Goal: Complete application form

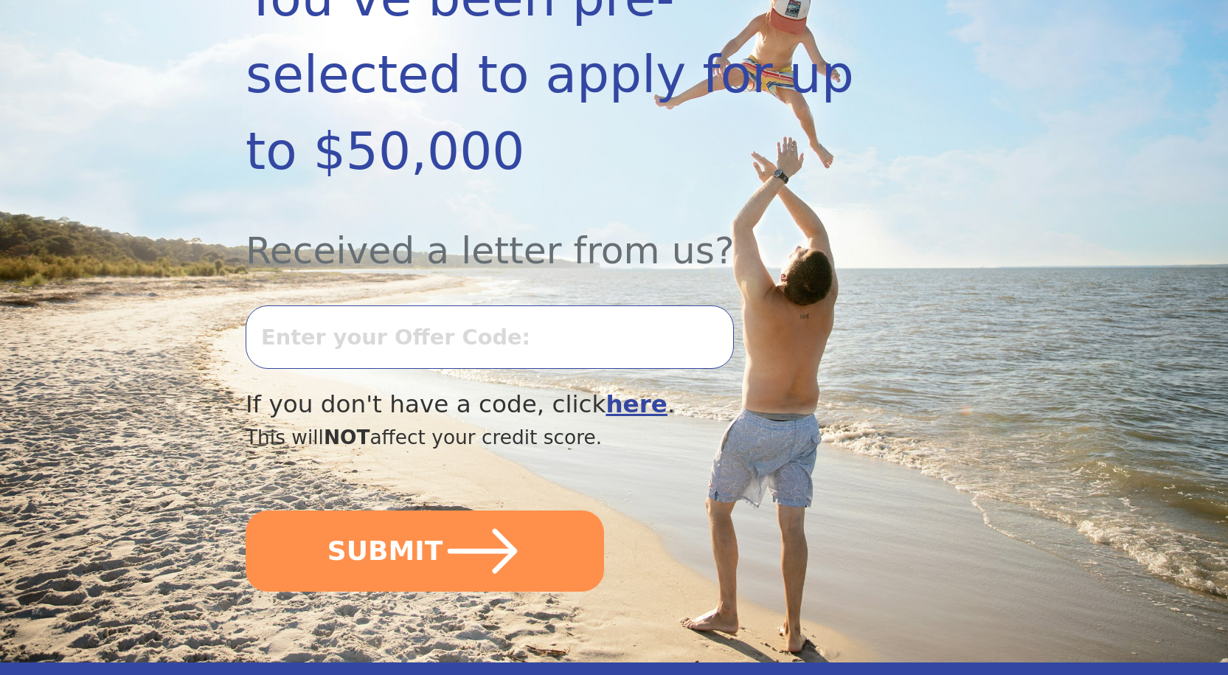
scroll to position [369, 0]
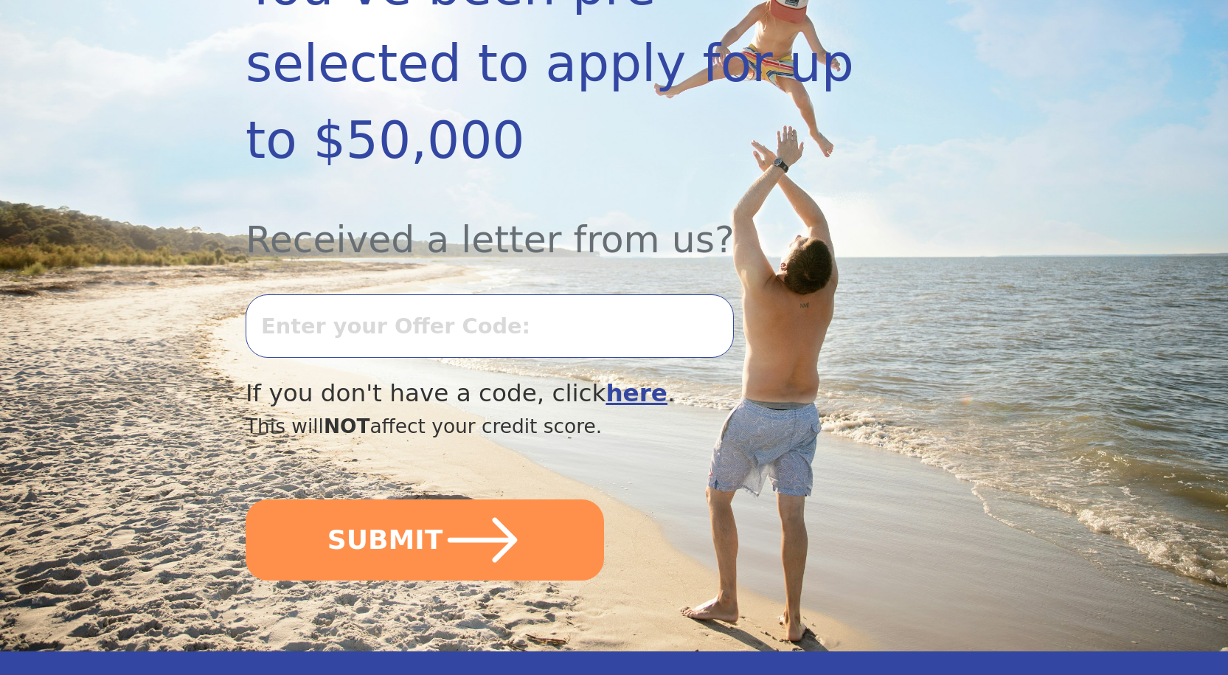
click at [443, 338] on input "text" at bounding box center [490, 325] width 488 height 63
type input "0910k-278115"
click at [246, 499] on button "SUBMIT" at bounding box center [425, 539] width 359 height 81
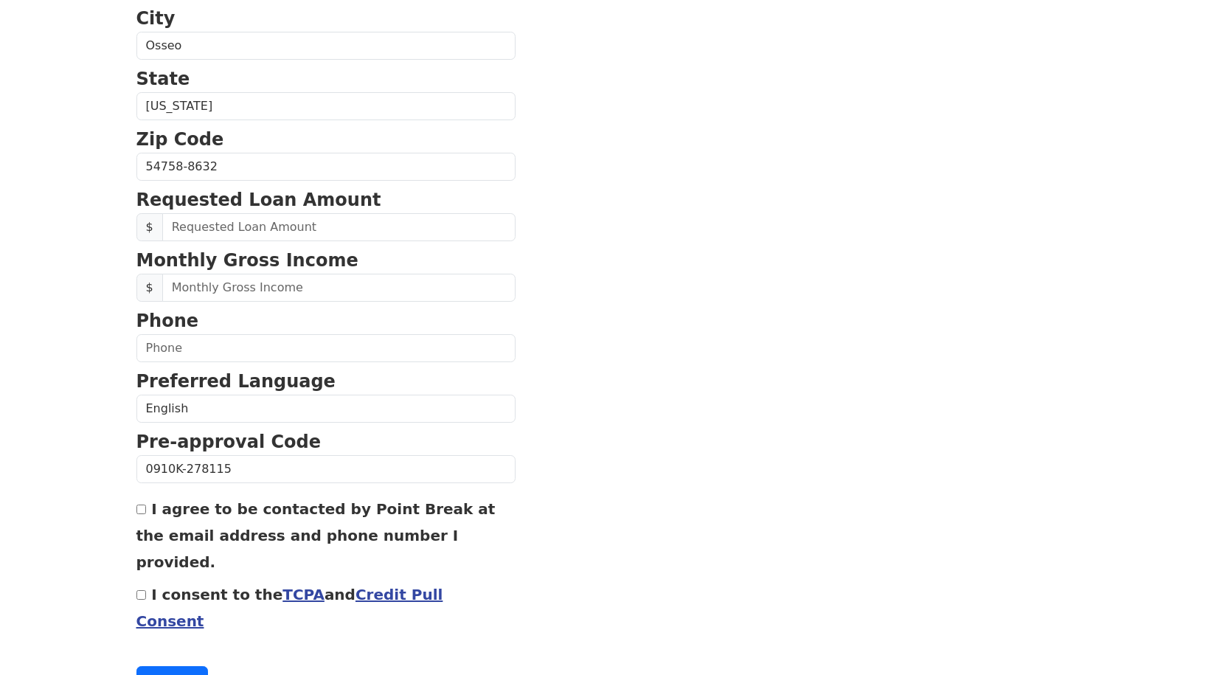
scroll to position [516, 0]
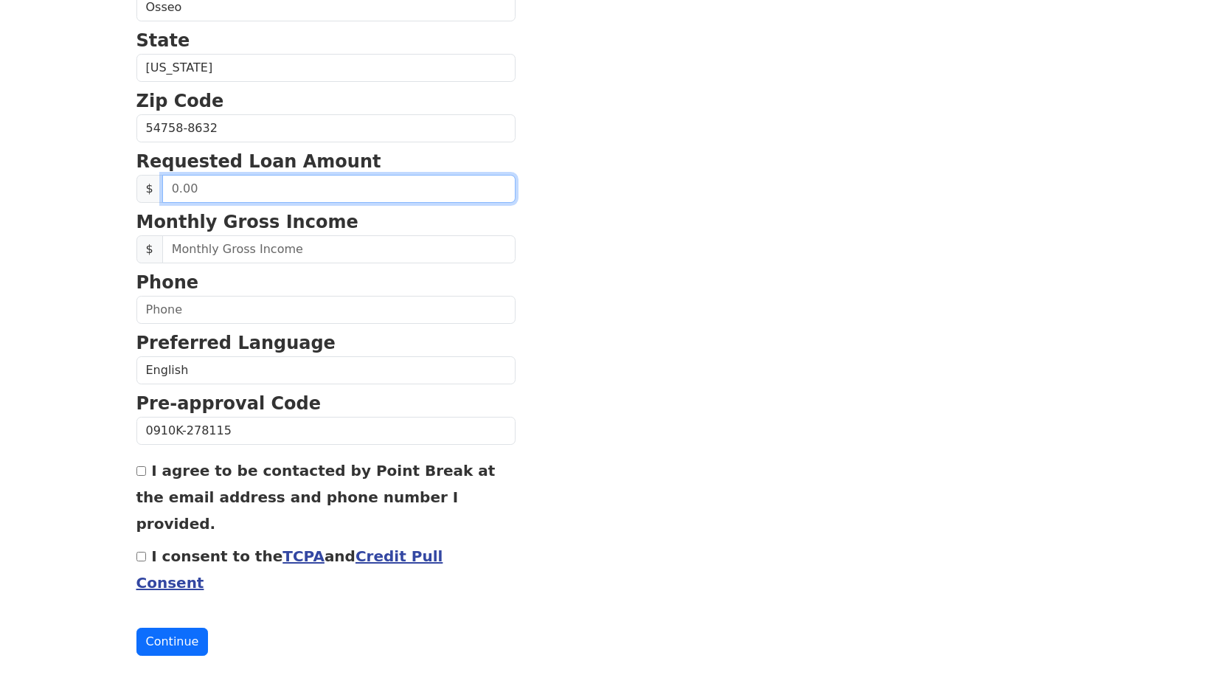
click at [389, 200] on input "text" at bounding box center [338, 189] width 353 height 28
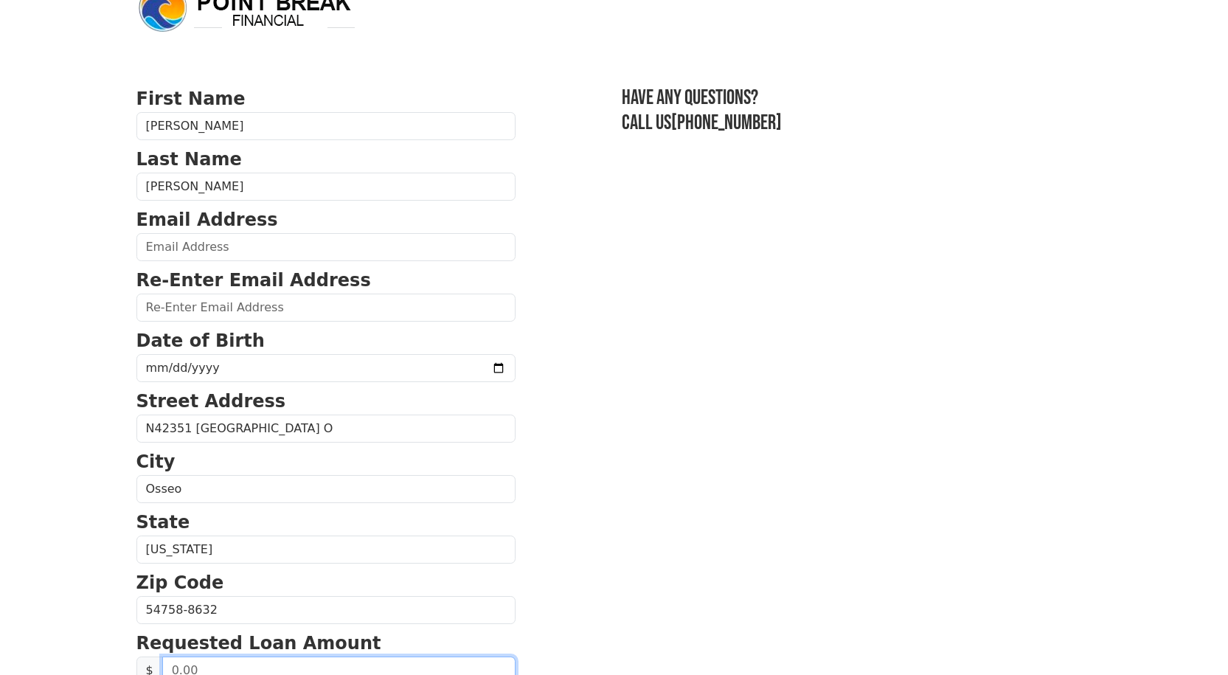
scroll to position [0, 0]
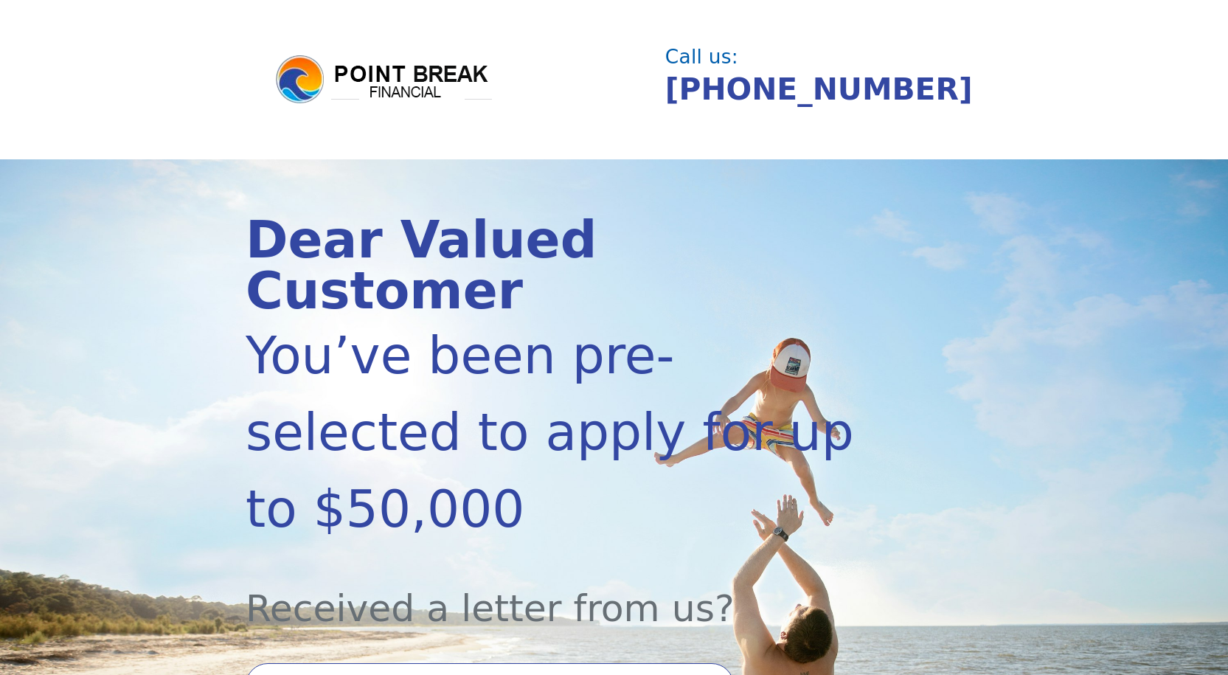
scroll to position [360, 0]
